Goal: Information Seeking & Learning: Learn about a topic

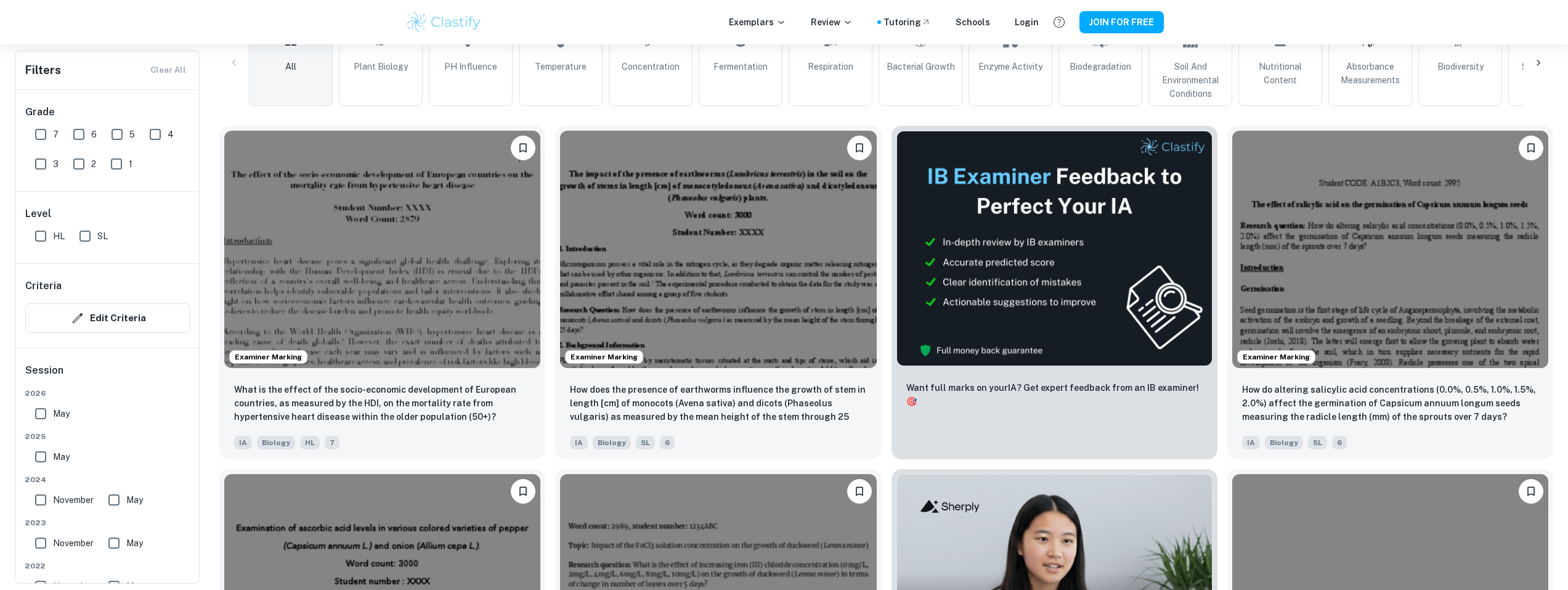
scroll to position [347, 0]
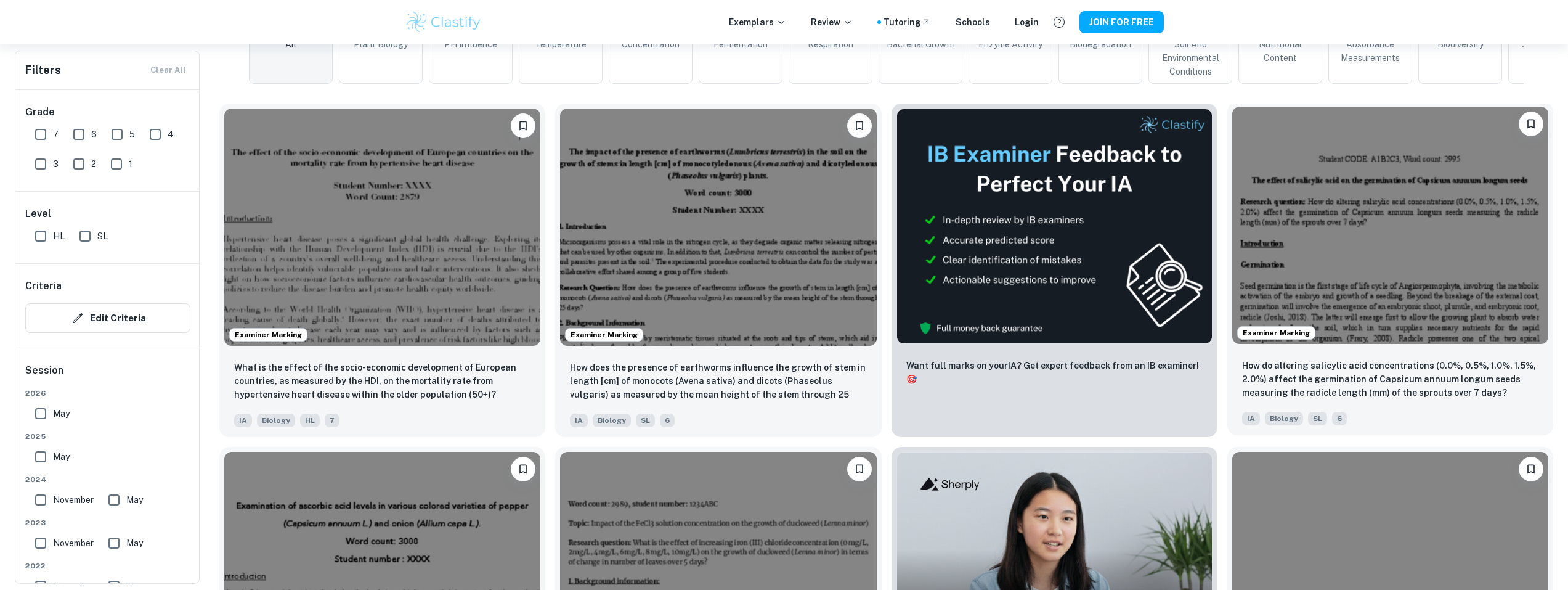
click at [1361, 249] on img at bounding box center [1390, 225] width 316 height 237
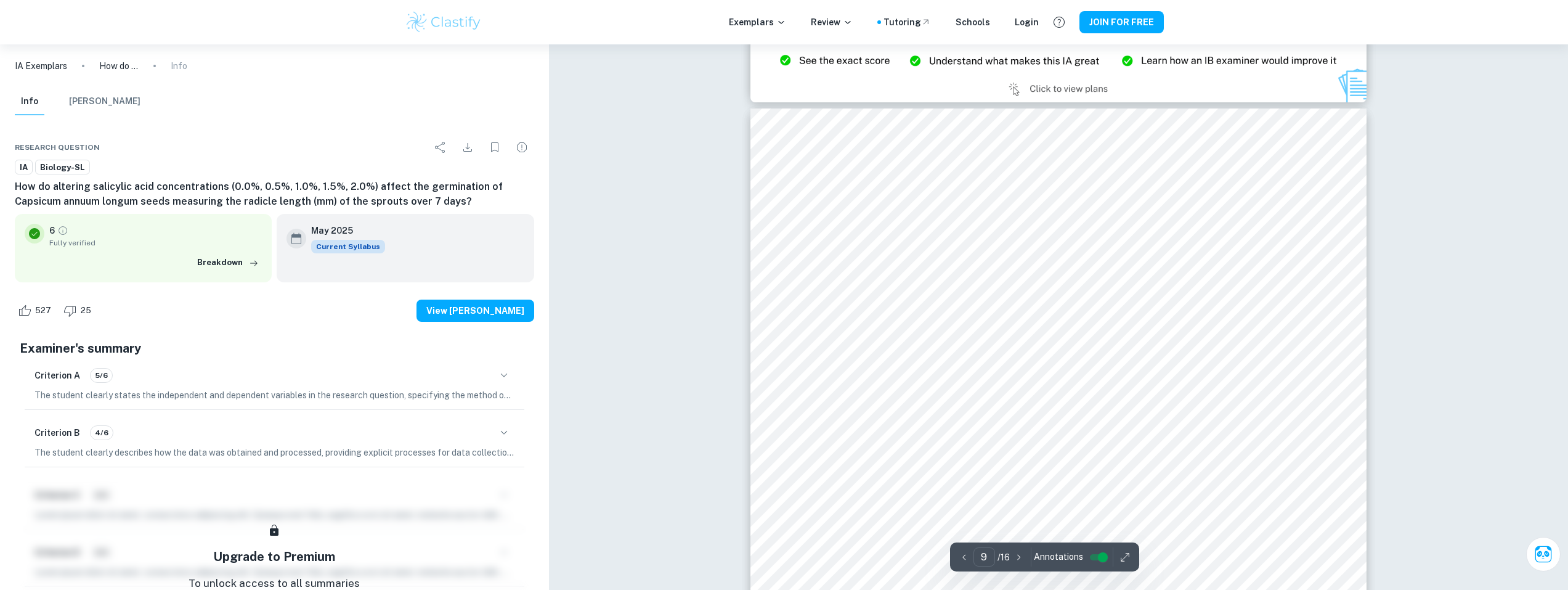
scroll to position [7398, 0]
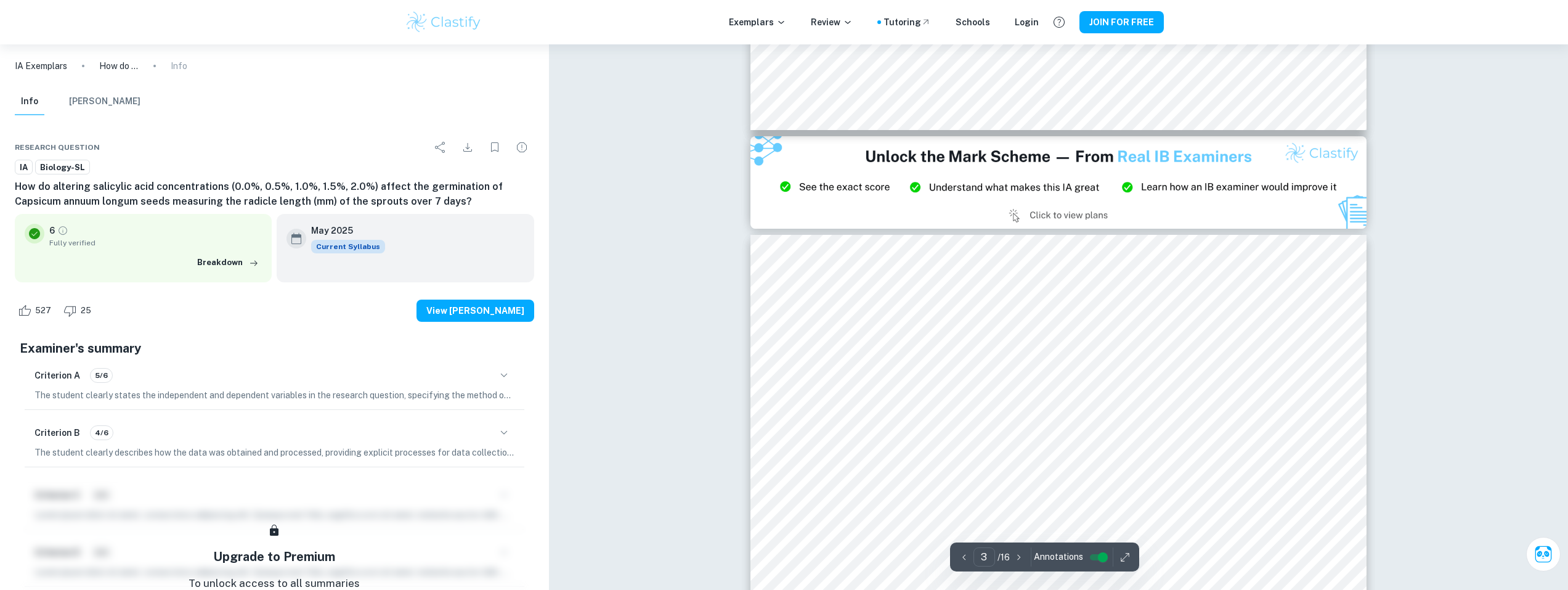
type input "2"
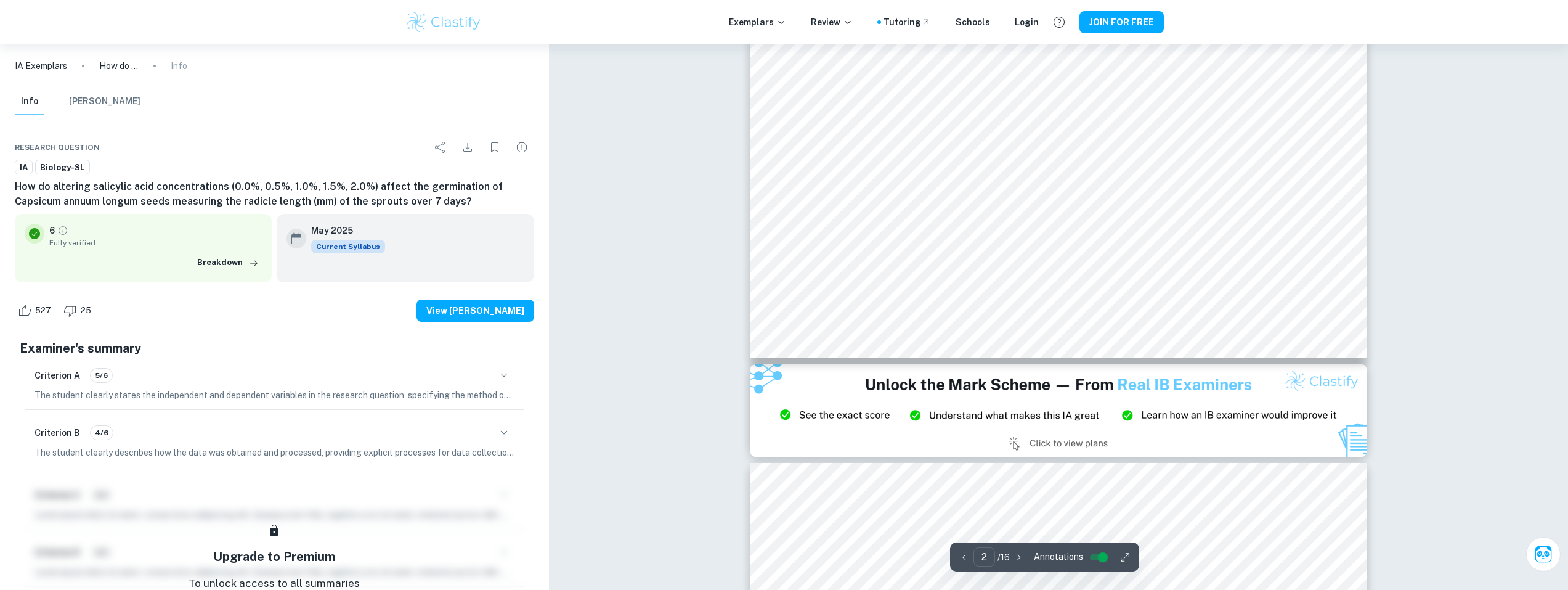
scroll to position [1541, 0]
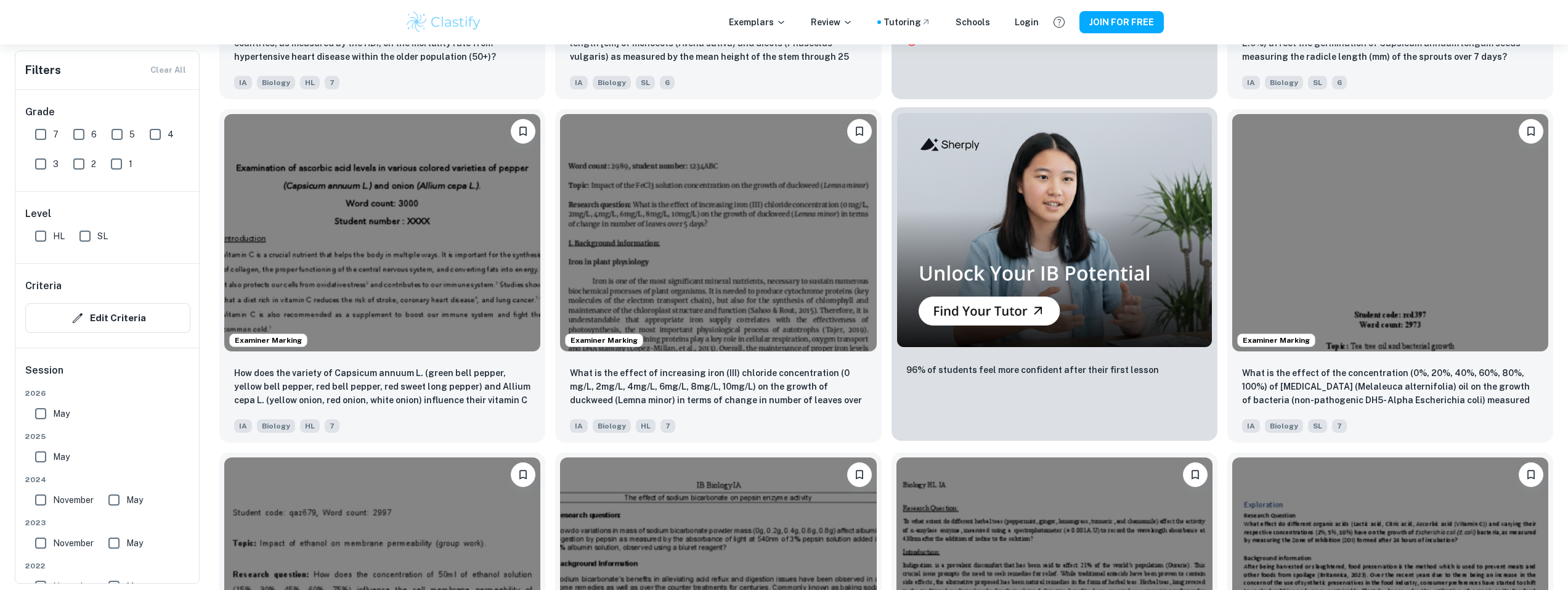
scroll to position [778, 0]
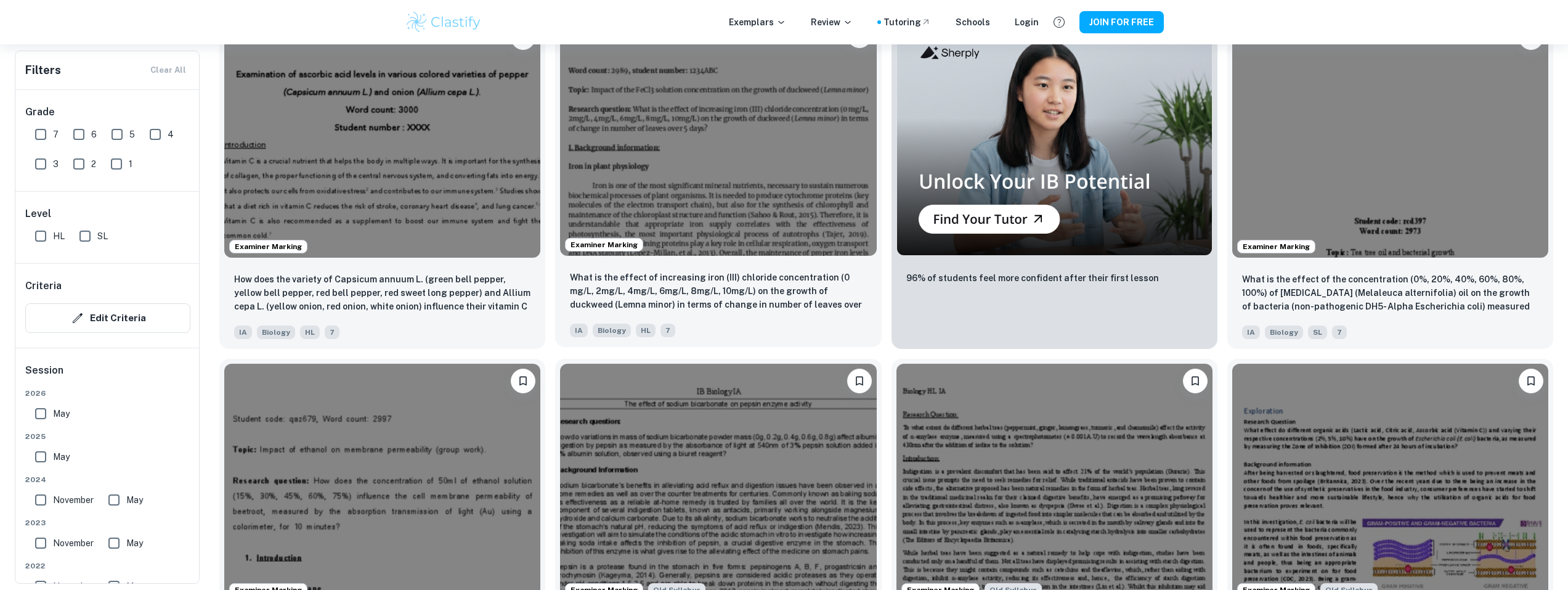
click at [607, 205] on img at bounding box center [718, 136] width 316 height 237
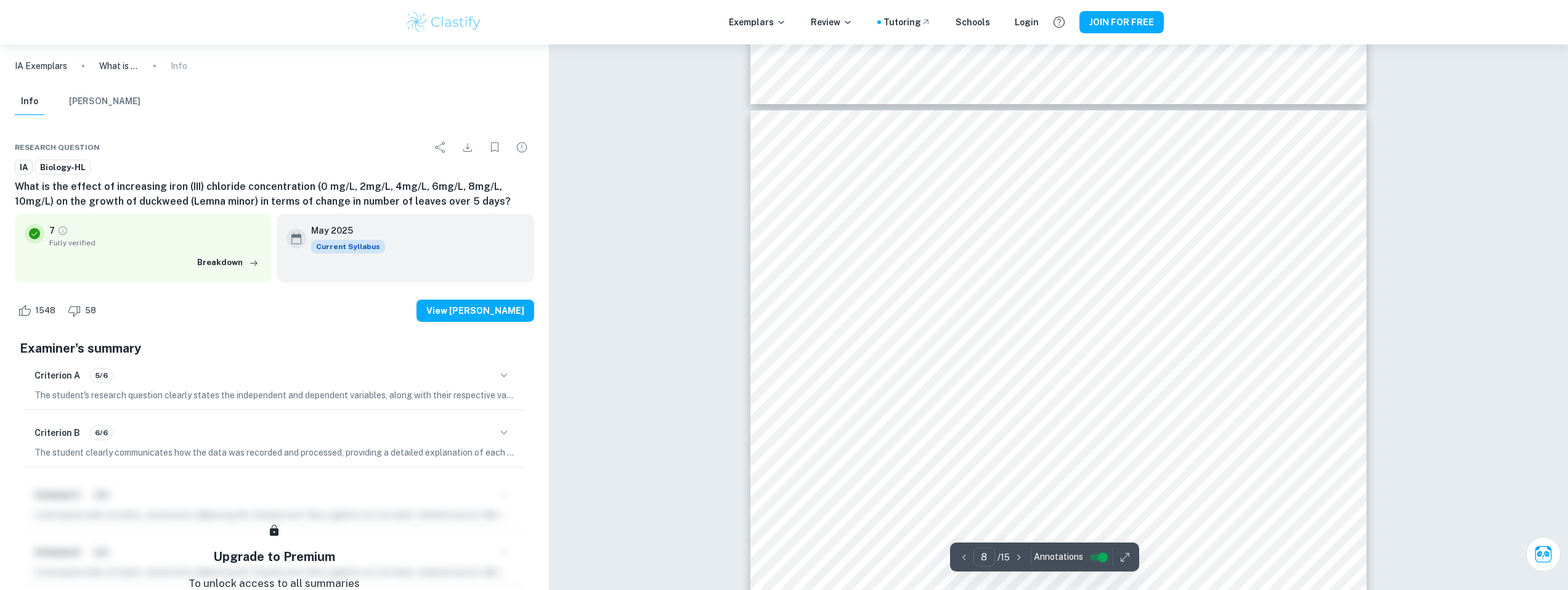
scroll to position [6288, 0]
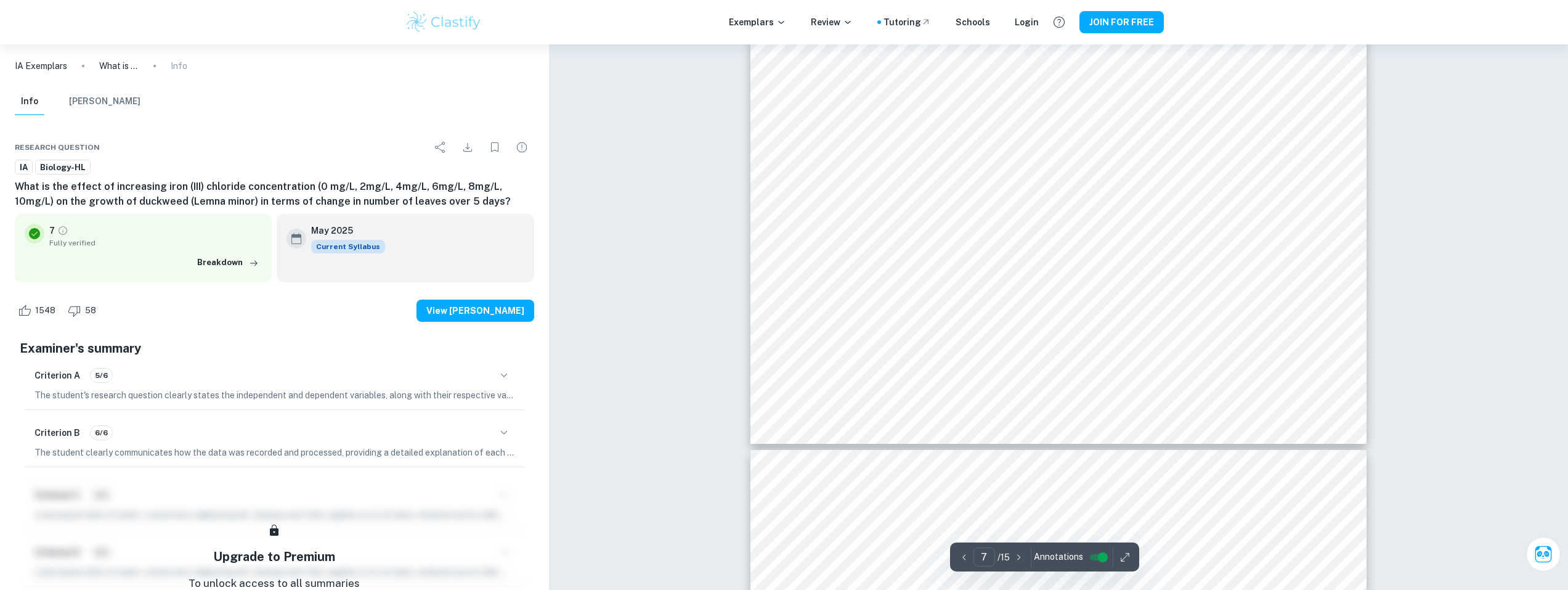
type input "8"
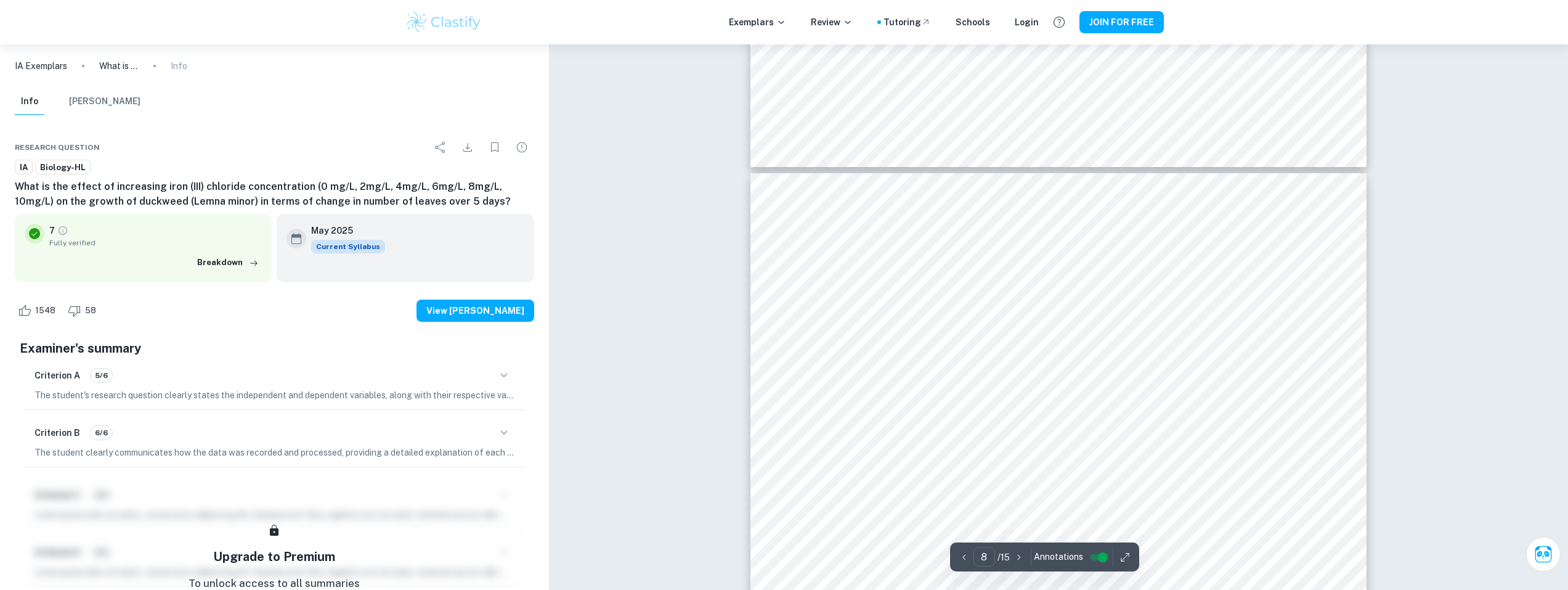
scroll to position [6227, 0]
